Goal: Check status

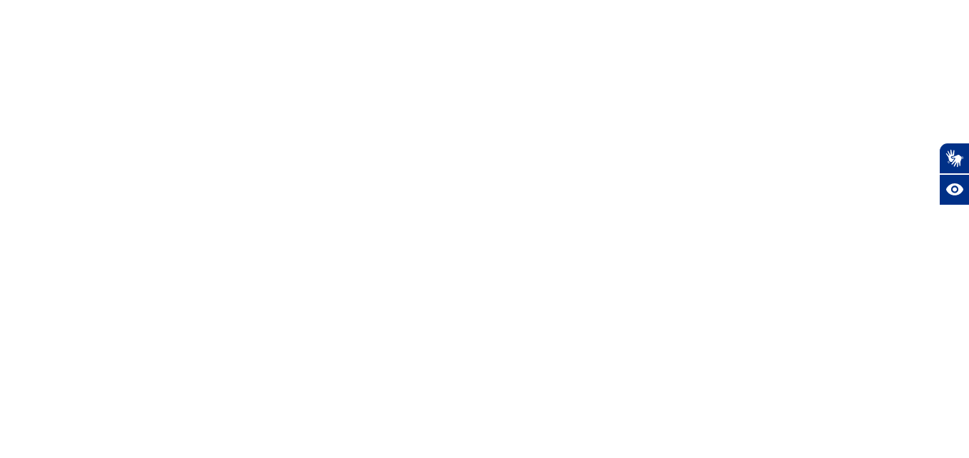
click at [380, 104] on body "Plugin de acessibilidade da Hand Talk. Acessível em Libras Recursos Assistivos" at bounding box center [484, 229] width 969 height 458
click at [53, 273] on body "Plugin de acessibilidade da Hand Talk. Acessível em Libras Recursos Assistivos" at bounding box center [484, 229] width 969 height 458
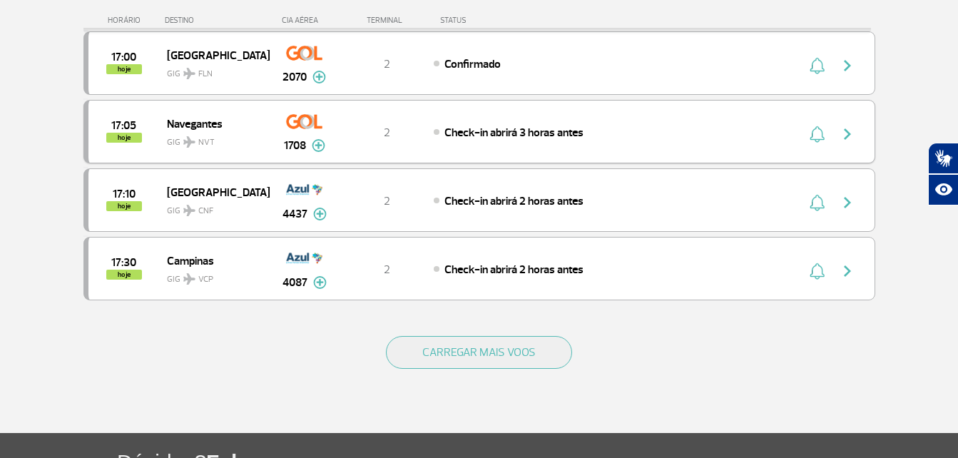
scroll to position [1312, 0]
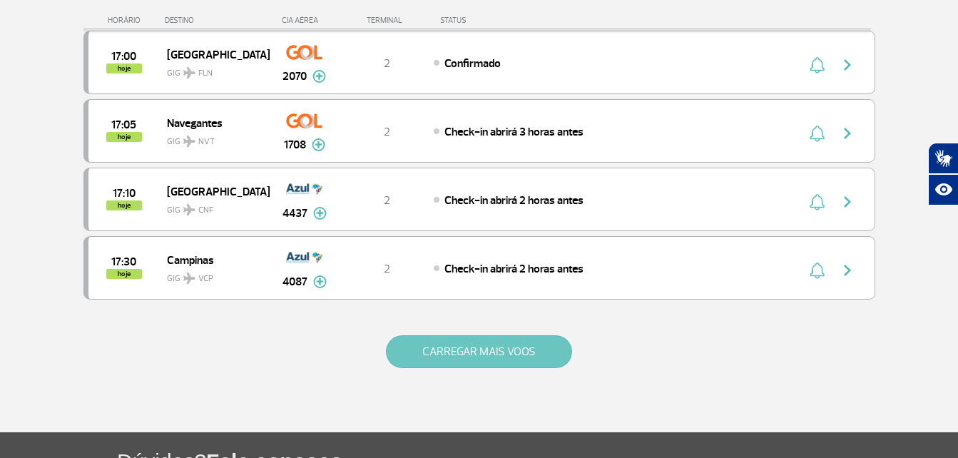
click at [420, 345] on button "CARREGAR MAIS VOOS" at bounding box center [479, 351] width 186 height 33
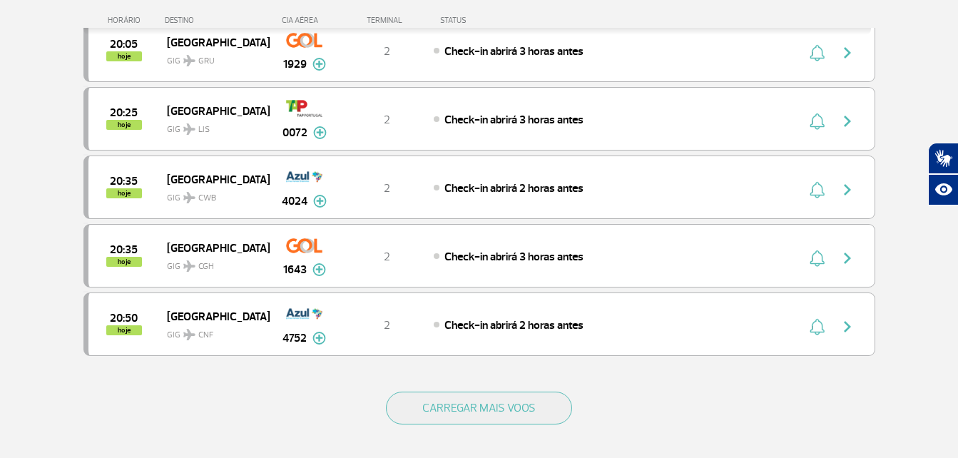
scroll to position [2633, 0]
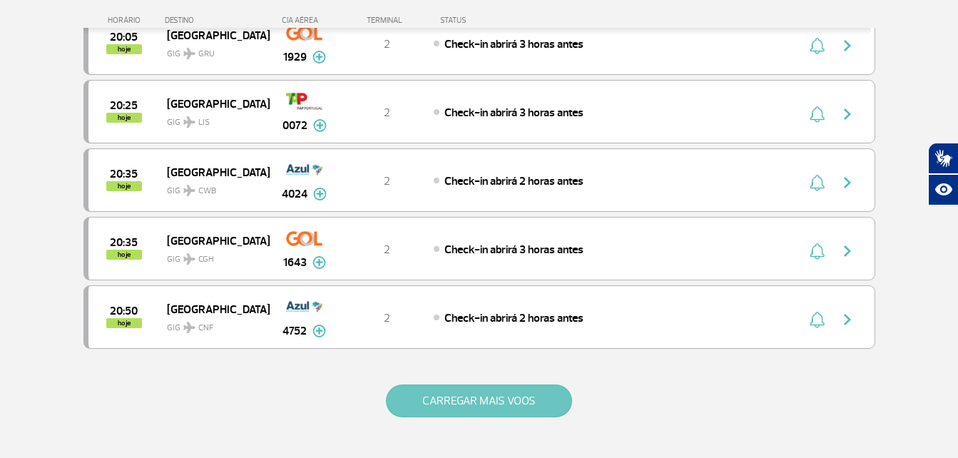
click at [414, 392] on button "CARREGAR MAIS VOOS" at bounding box center [479, 401] width 186 height 33
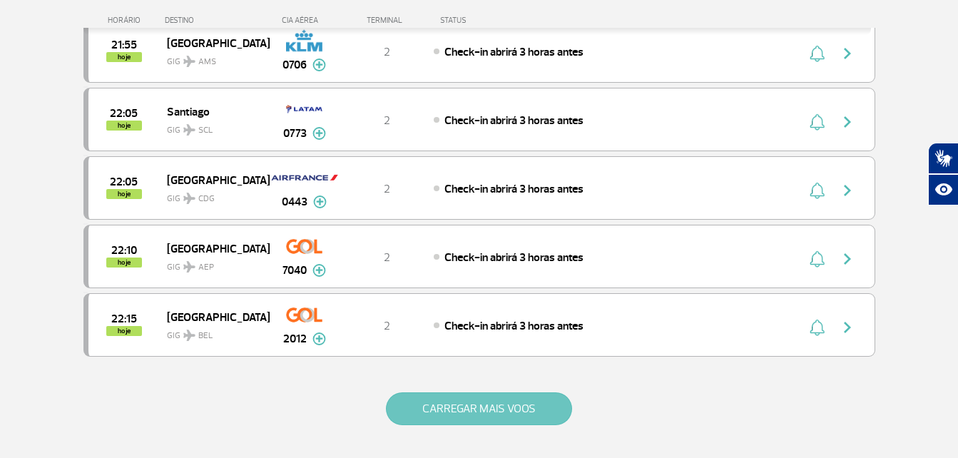
scroll to position [3998, 0]
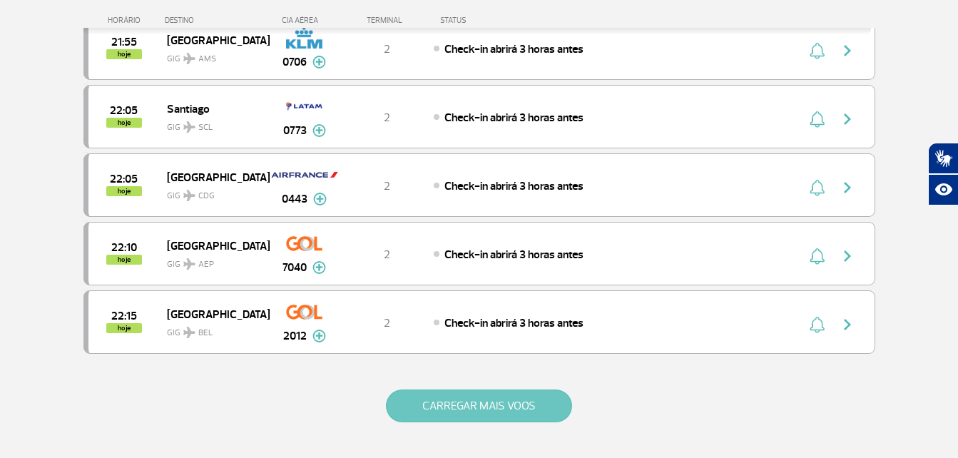
click at [414, 392] on button "CARREGAR MAIS VOOS" at bounding box center [479, 406] width 186 height 33
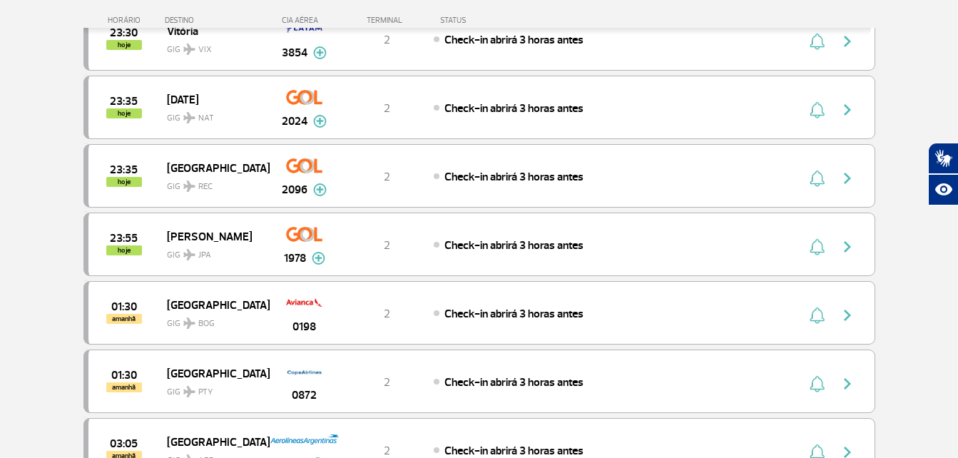
scroll to position [5110, 0]
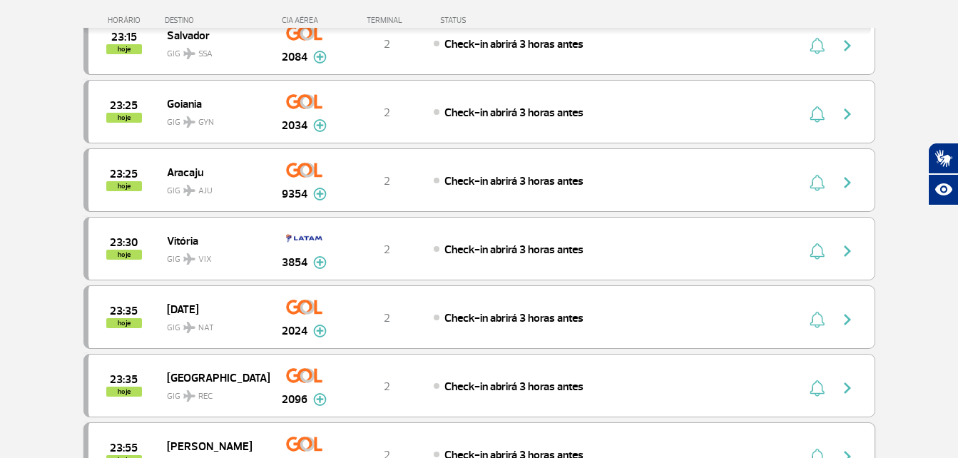
scroll to position [4890, 0]
